Goal: Transaction & Acquisition: Book appointment/travel/reservation

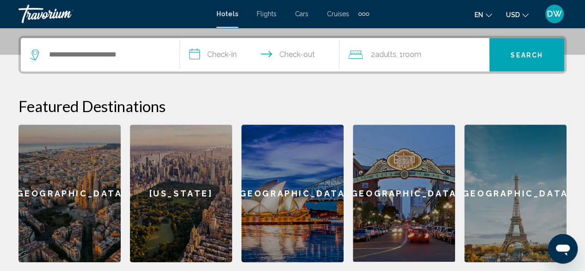
scroll to position [222, 0]
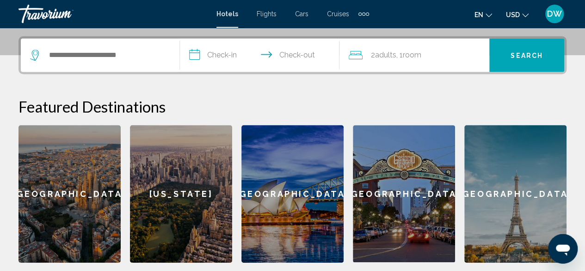
click at [200, 174] on div "[US_STATE]" at bounding box center [181, 193] width 102 height 137
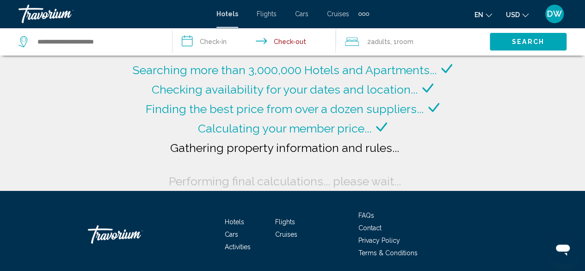
click at [262, 16] on span "Flights" at bounding box center [267, 13] width 20 height 7
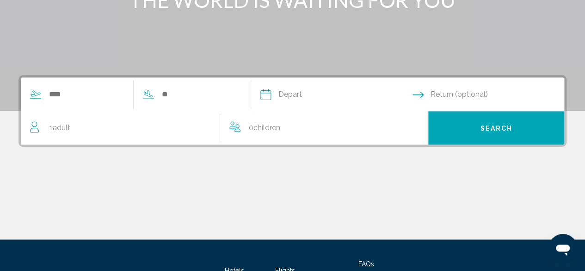
scroll to position [178, 0]
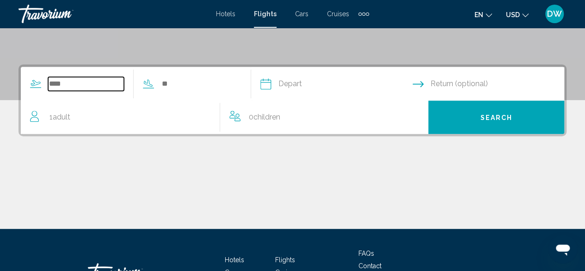
click at [79, 81] on input "Search widget" at bounding box center [86, 84] width 76 height 14
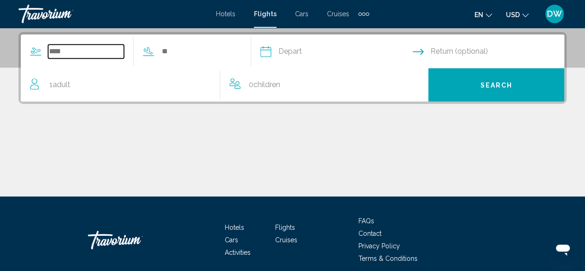
scroll to position [212, 0]
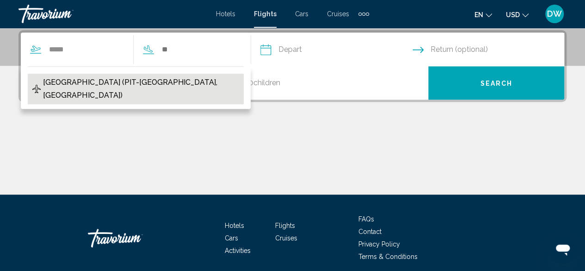
click at [92, 81] on span "[GEOGRAPHIC_DATA] (PIT-[GEOGRAPHIC_DATA], [GEOGRAPHIC_DATA])" at bounding box center [141, 89] width 196 height 26
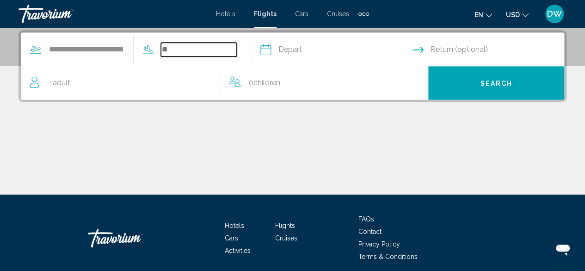
click at [191, 48] on input "Search widget" at bounding box center [199, 50] width 76 height 14
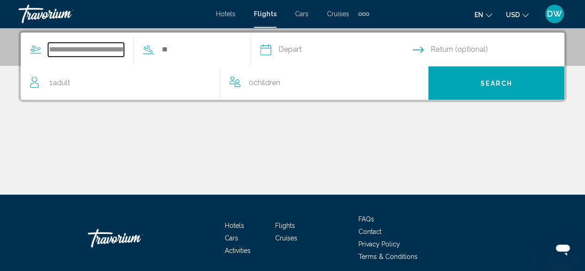
click at [108, 45] on input "**********" at bounding box center [86, 50] width 76 height 14
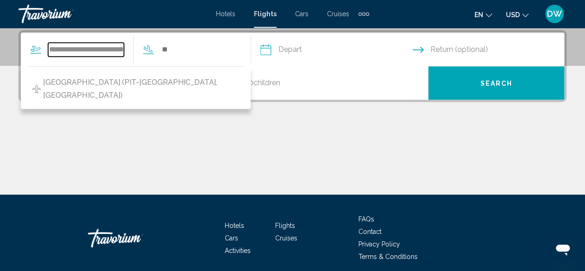
type input "**********"
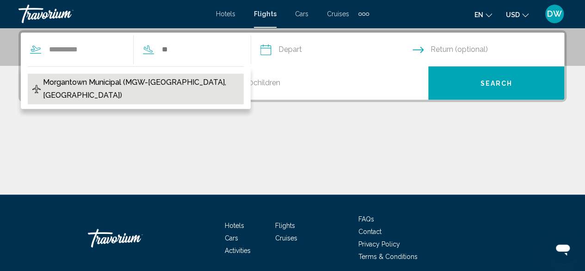
click at [105, 88] on span "Morgantown Municipal (MGW-[GEOGRAPHIC_DATA], [GEOGRAPHIC_DATA])" at bounding box center [141, 89] width 196 height 26
type input "**********"
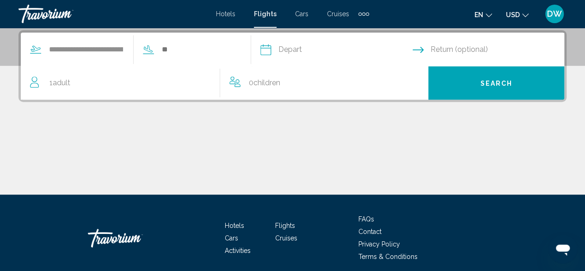
click at [202, 59] on div "**********" at bounding box center [129, 49] width 216 height 33
click at [204, 47] on input "Search widget" at bounding box center [199, 50] width 76 height 14
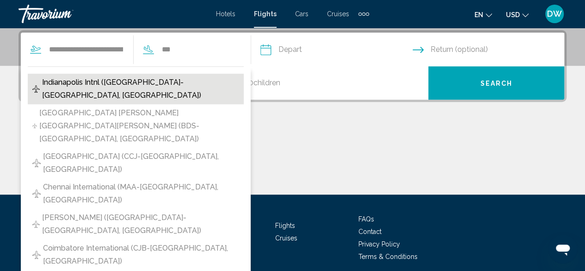
click at [170, 79] on span "Indianapolis Intnl ([GEOGRAPHIC_DATA]-[GEOGRAPHIC_DATA], [GEOGRAPHIC_DATA])" at bounding box center [140, 89] width 197 height 26
type input "**********"
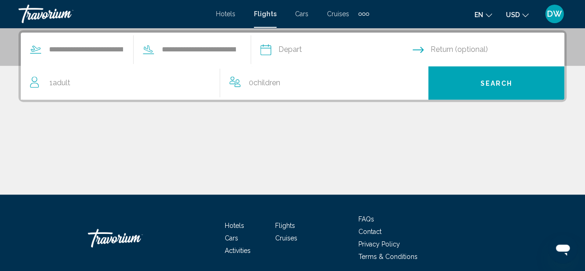
click at [320, 50] on input "Depart date" at bounding box center [336, 51] width 156 height 36
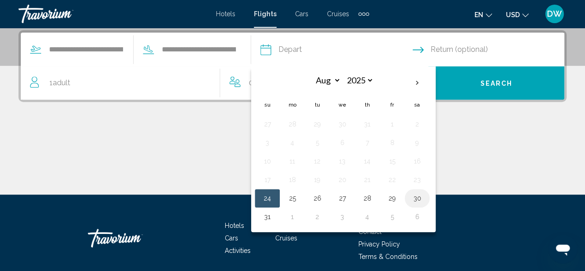
click at [425, 196] on button "30" at bounding box center [417, 197] width 15 height 13
type input "**********"
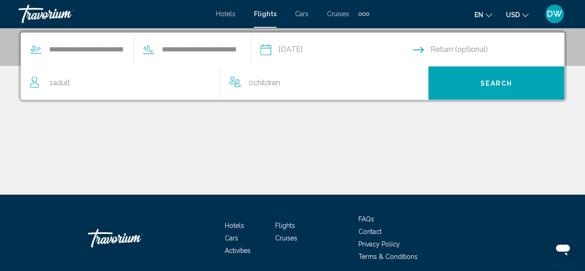
click at [454, 52] on input "Return date" at bounding box center [490, 51] width 156 height 36
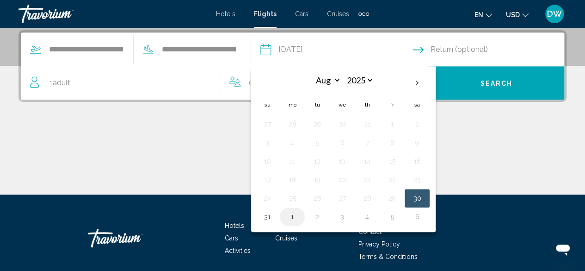
click at [300, 215] on button "1" at bounding box center [292, 216] width 15 height 13
type input "**********"
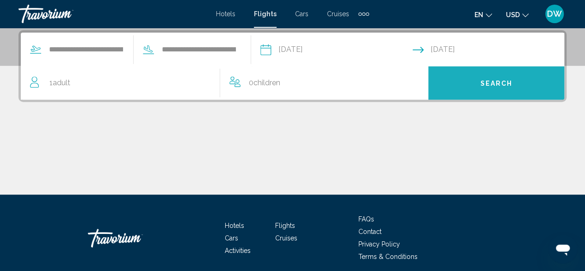
click at [479, 86] on button "Search" at bounding box center [496, 82] width 136 height 33
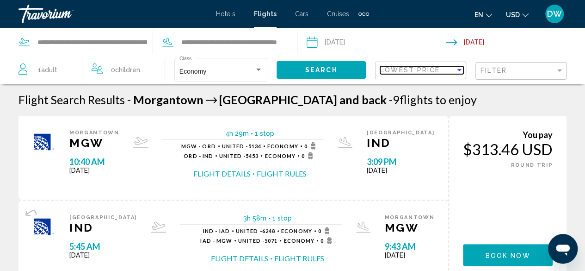
click at [451, 70] on div "Lowest Price" at bounding box center [417, 69] width 75 height 7
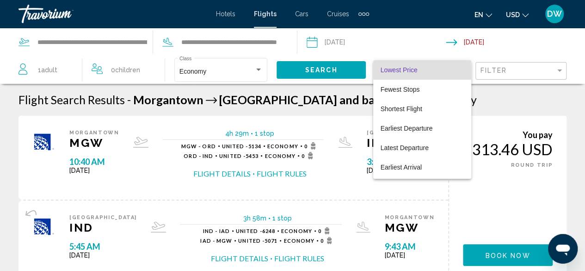
click at [494, 106] on div at bounding box center [292, 135] width 585 height 271
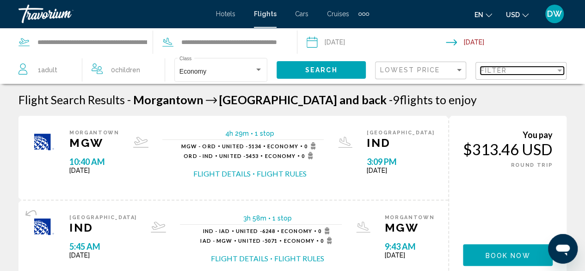
click at [507, 71] on div "Filter" at bounding box center [517, 70] width 75 height 7
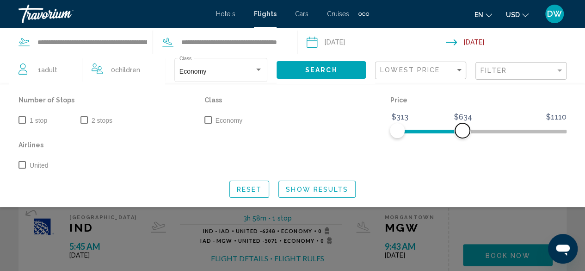
drag, startPoint x: 557, startPoint y: 130, endPoint x: 462, endPoint y: 132, distance: 94.4
click at [462, 132] on span "Search widget" at bounding box center [462, 130] width 15 height 15
click at [477, 211] on div "Search widget" at bounding box center [292, 202] width 585 height 136
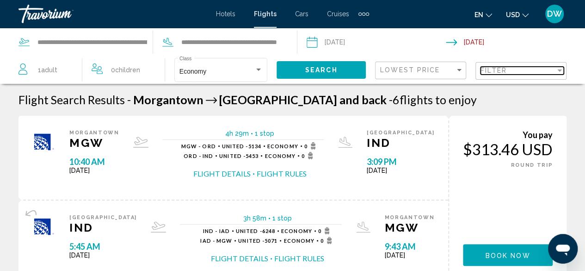
click at [538, 69] on div "Filter" at bounding box center [517, 70] width 75 height 7
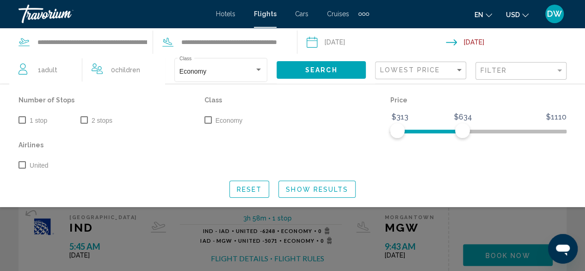
click at [88, 117] on label "2 stops" at bounding box center [96, 120] width 32 height 11
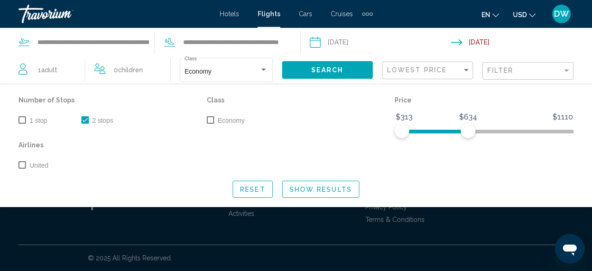
click at [213, 118] on span "Search widget" at bounding box center [210, 119] width 7 height 7
click at [345, 185] on span "Show Results" at bounding box center [320, 188] width 62 height 7
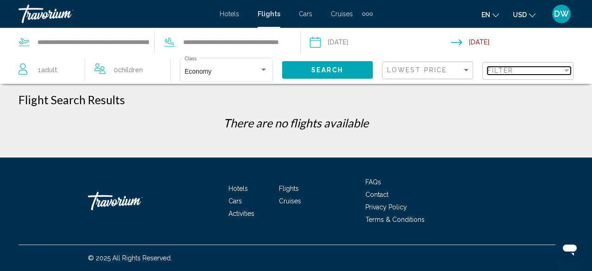
click at [511, 70] on span "Filter" at bounding box center [500, 70] width 26 height 7
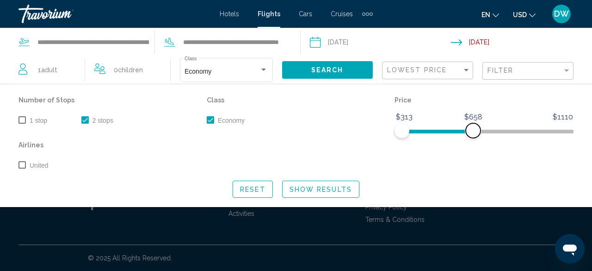
drag, startPoint x: 468, startPoint y: 127, endPoint x: 566, endPoint y: 144, distance: 99.4
click at [566, 144] on div "Number of Stops 1 stop 2 stops Class Economy Price $313 $1110 $313 $658 Airline…" at bounding box center [296, 132] width 564 height 78
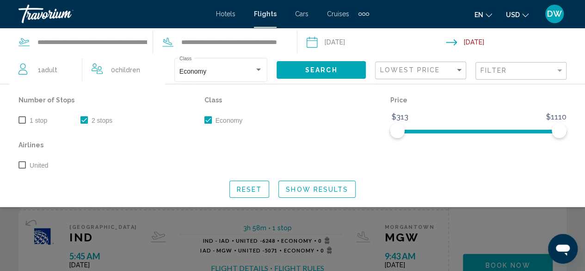
click at [338, 183] on button "Show Results" at bounding box center [316, 188] width 77 height 17
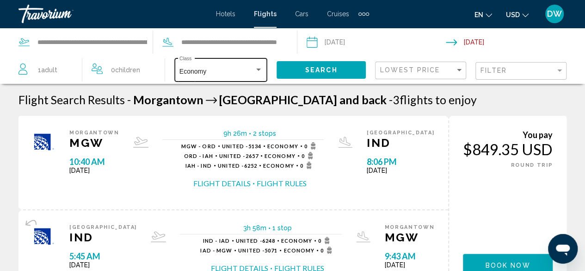
click at [208, 75] on div "Economy" at bounding box center [216, 71] width 75 height 7
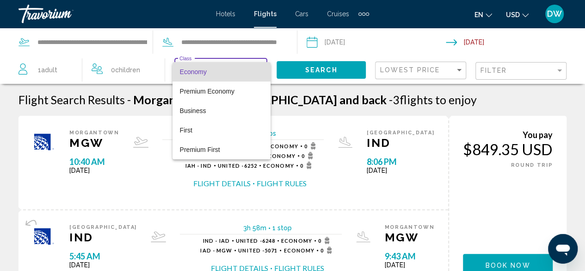
click at [318, 96] on div at bounding box center [292, 135] width 585 height 271
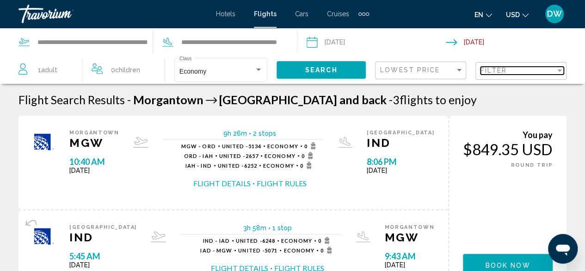
click at [487, 73] on span "Filter" at bounding box center [493, 70] width 26 height 7
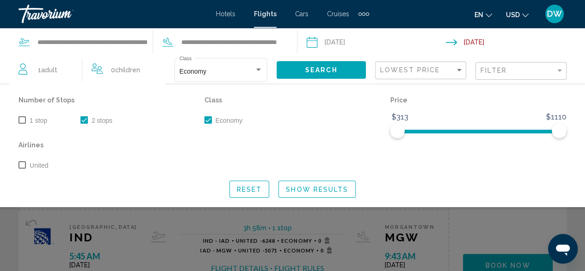
click at [83, 119] on span "Search widget" at bounding box center [83, 119] width 7 height 7
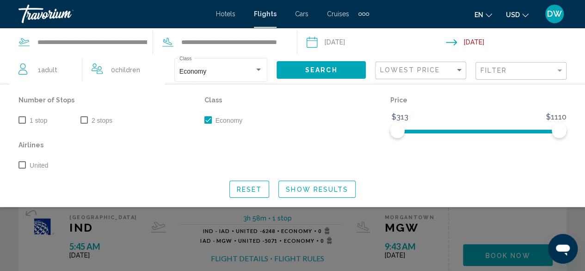
click at [298, 189] on span "Show Results" at bounding box center [317, 188] width 62 height 7
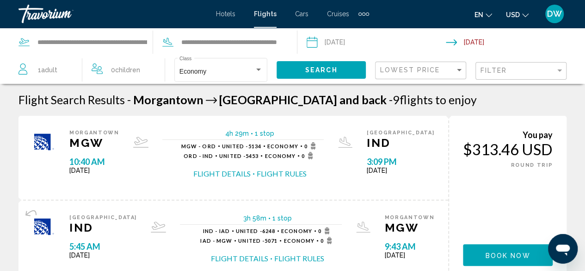
click at [333, 44] on input "Depart date: Aug 30, 2025" at bounding box center [375, 43] width 143 height 31
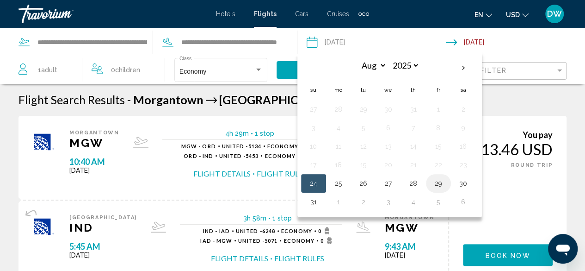
click at [432, 181] on button "29" at bounding box center [438, 183] width 15 height 13
type input "**********"
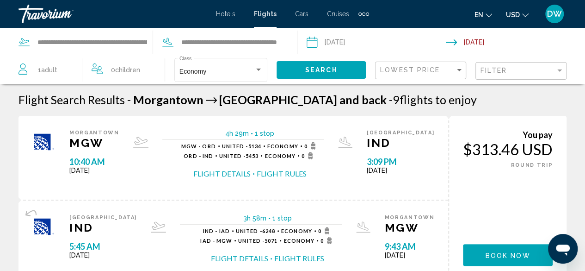
click at [339, 70] on button "Search" at bounding box center [321, 69] width 89 height 17
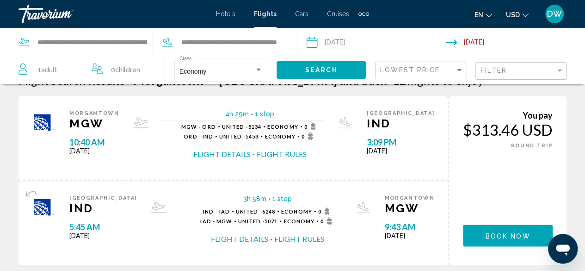
scroll to position [18, 0]
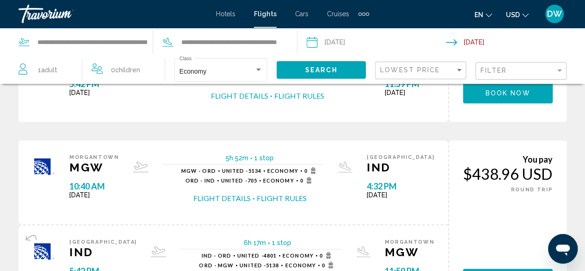
scroll to position [0, 0]
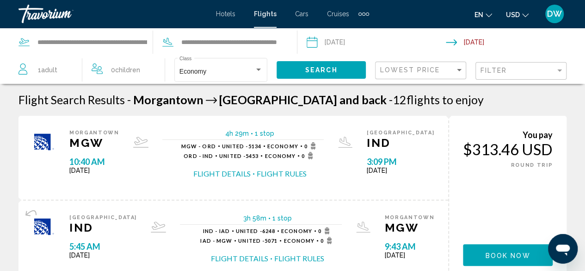
click at [479, 36] on input "Return date: Sep 1, 2025" at bounding box center [517, 43] width 143 height 31
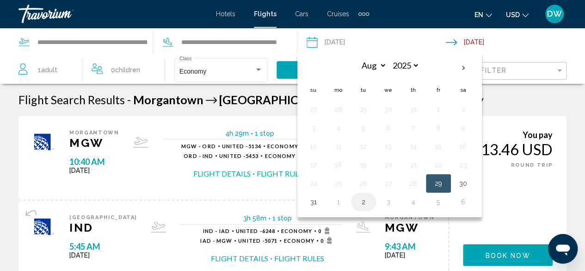
click at [362, 199] on button "2" at bounding box center [363, 201] width 15 height 13
type input "**********"
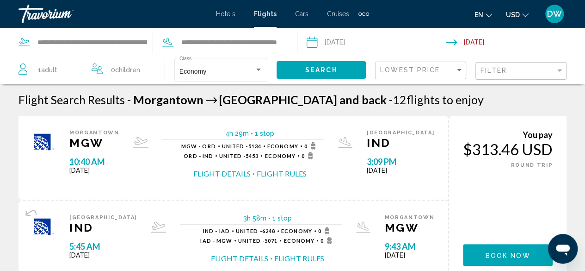
click at [347, 66] on button "Search" at bounding box center [321, 69] width 89 height 17
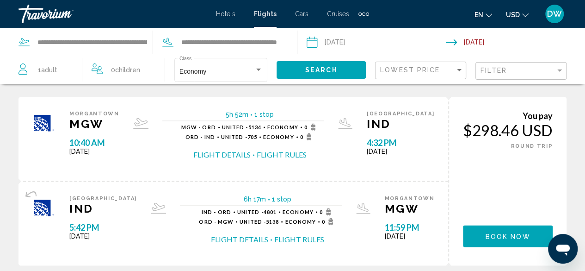
scroll to position [582, 0]
